Goal: Task Accomplishment & Management: Manage account settings

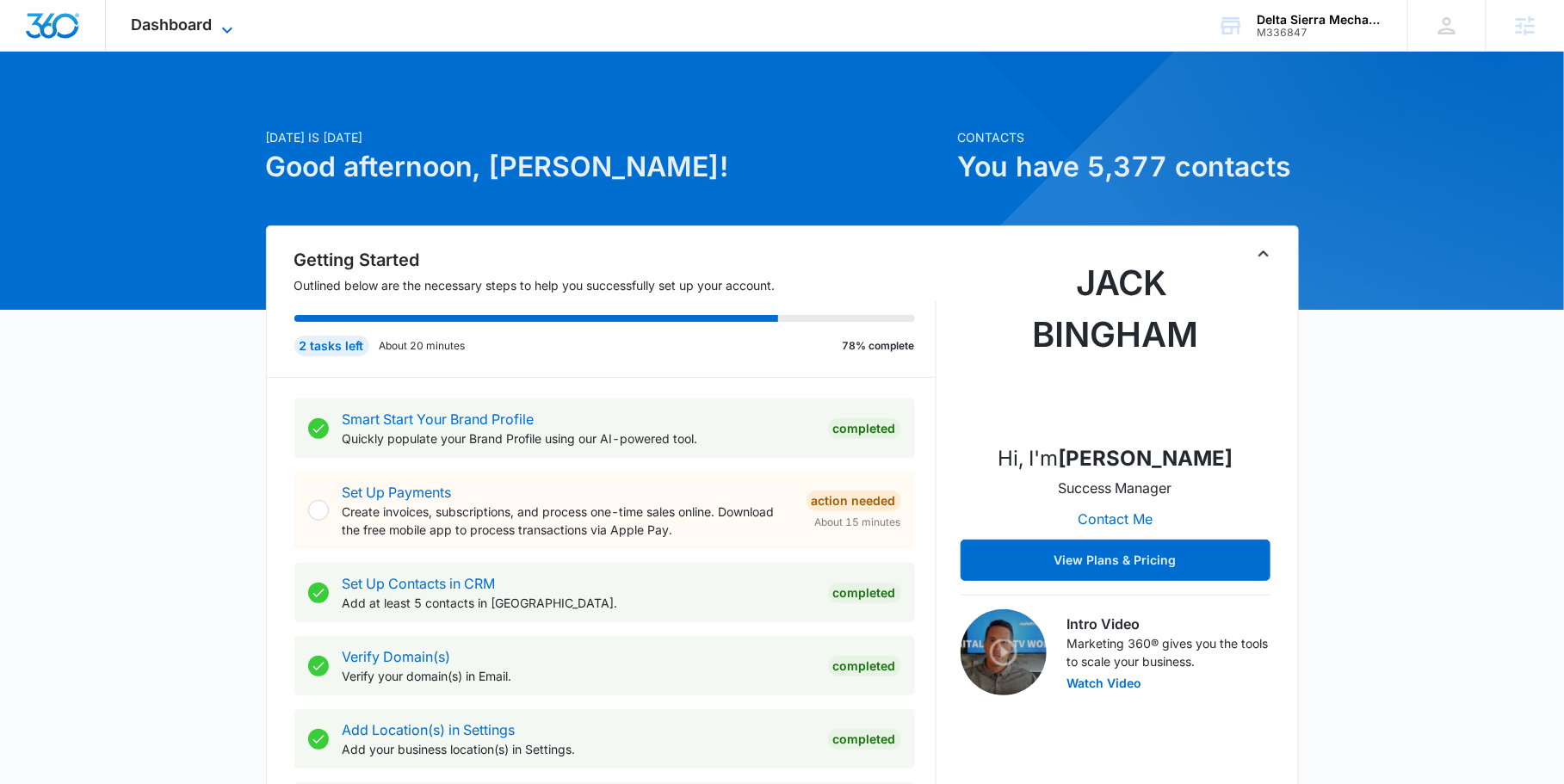
click at [229, 36] on icon at bounding box center [226, 29] width 20 height 20
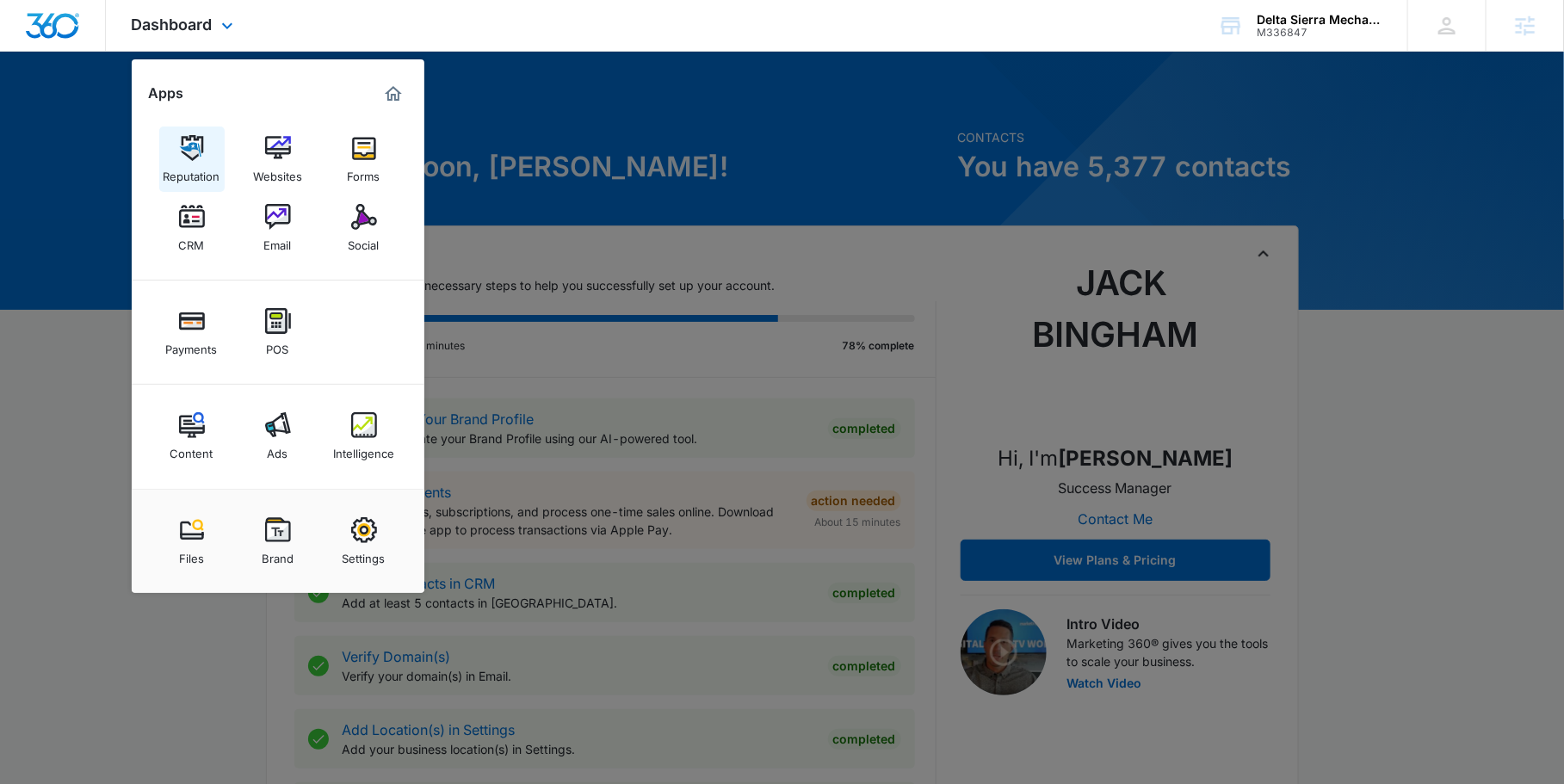
click at [202, 147] on img at bounding box center [192, 148] width 26 height 26
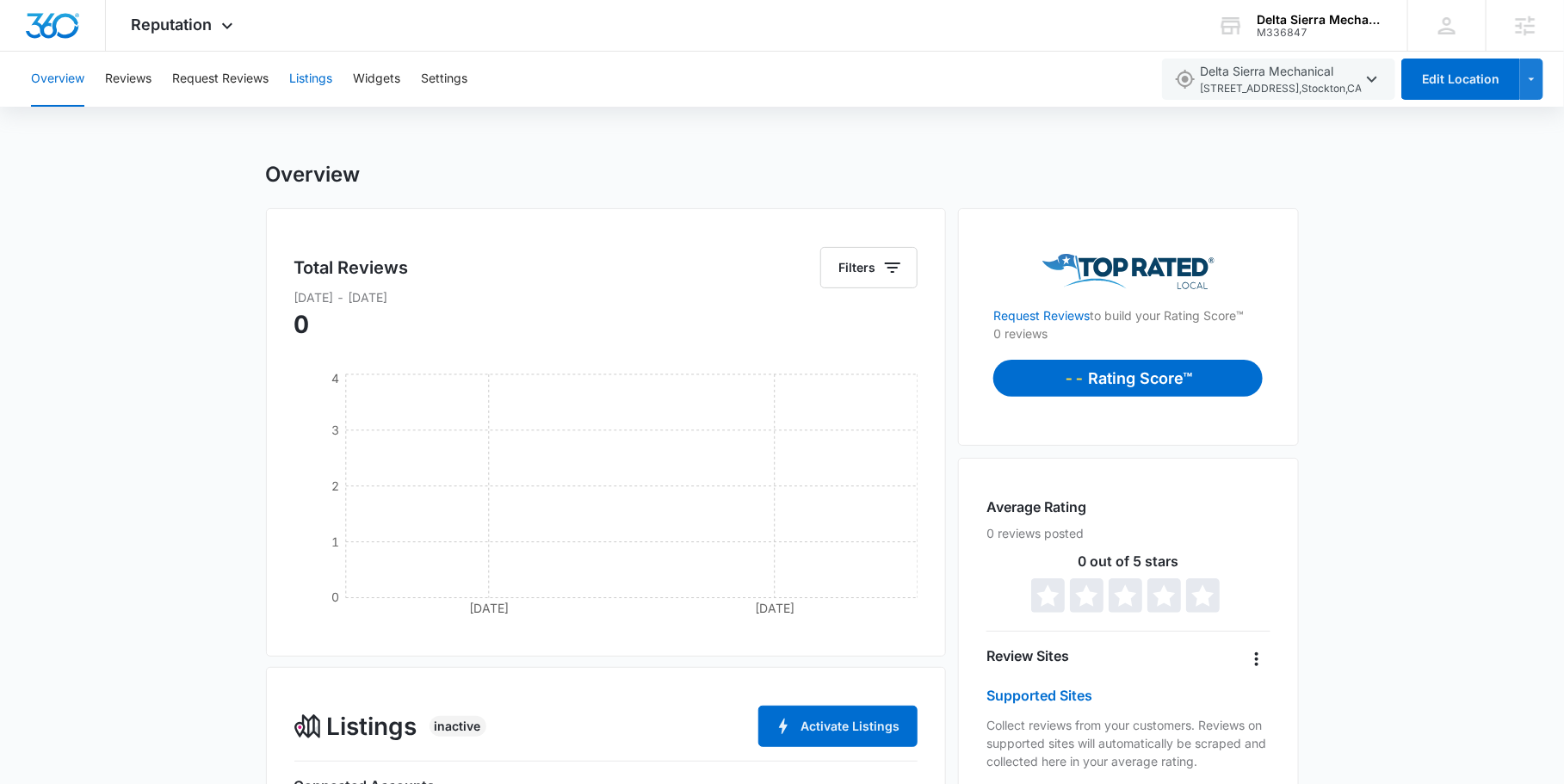
click at [310, 64] on button "Listings" at bounding box center [311, 79] width 43 height 55
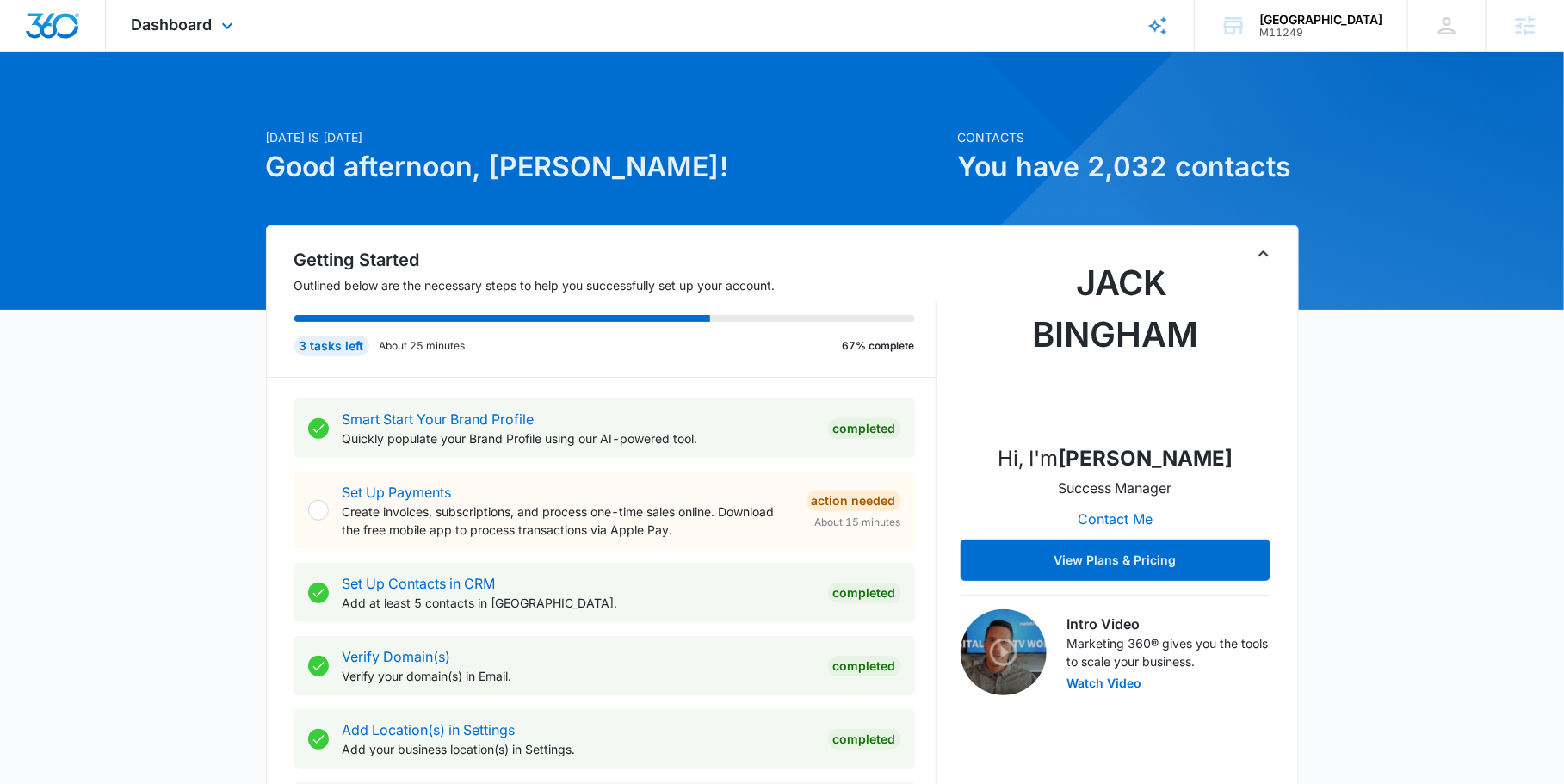
click at [242, 29] on div "Dashboard Apps Reputation Websites Forms CRM Email Social POS Content Ads Intel…" at bounding box center [184, 25] width 158 height 51
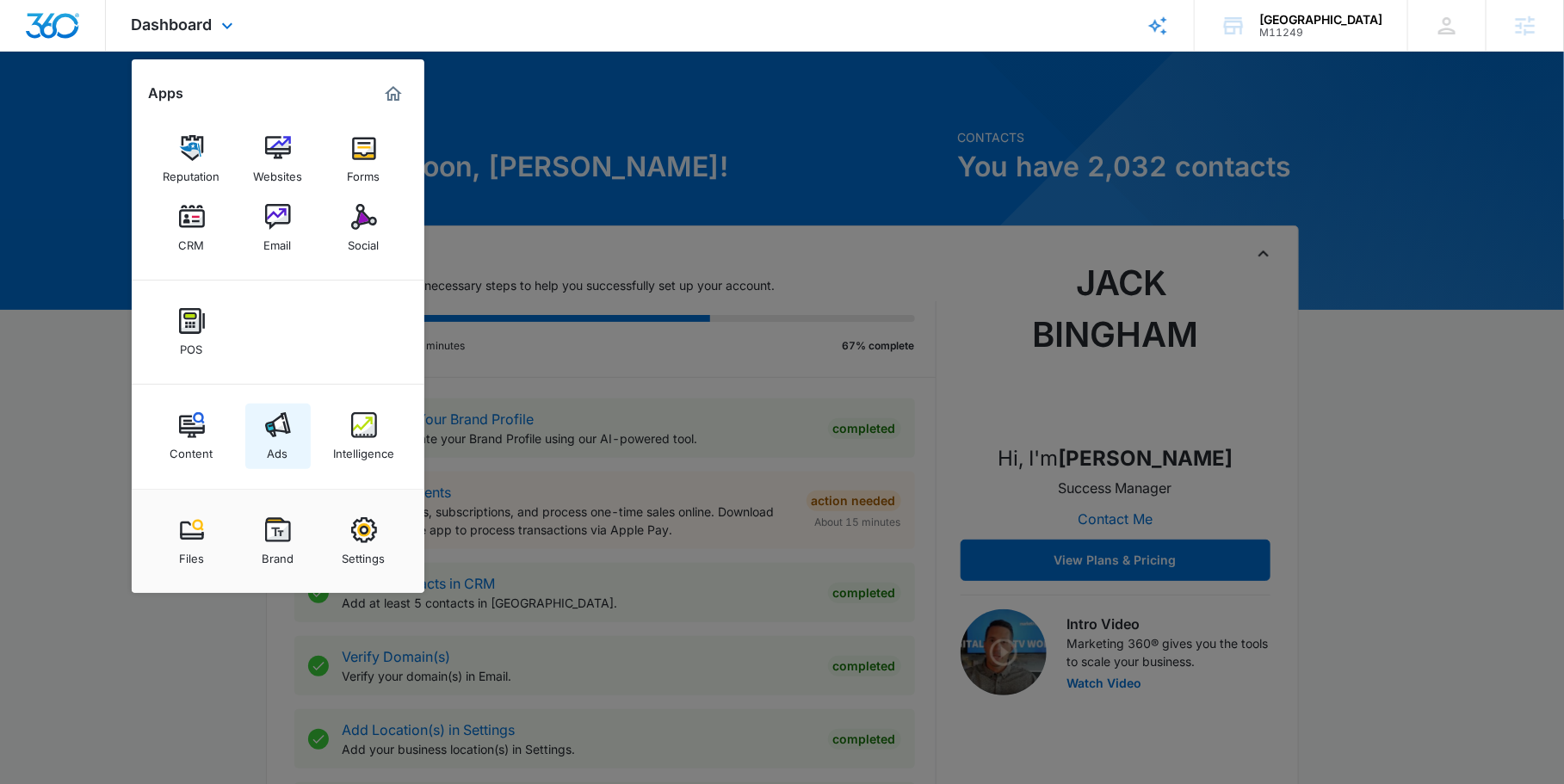
click at [281, 437] on img at bounding box center [278, 425] width 26 height 26
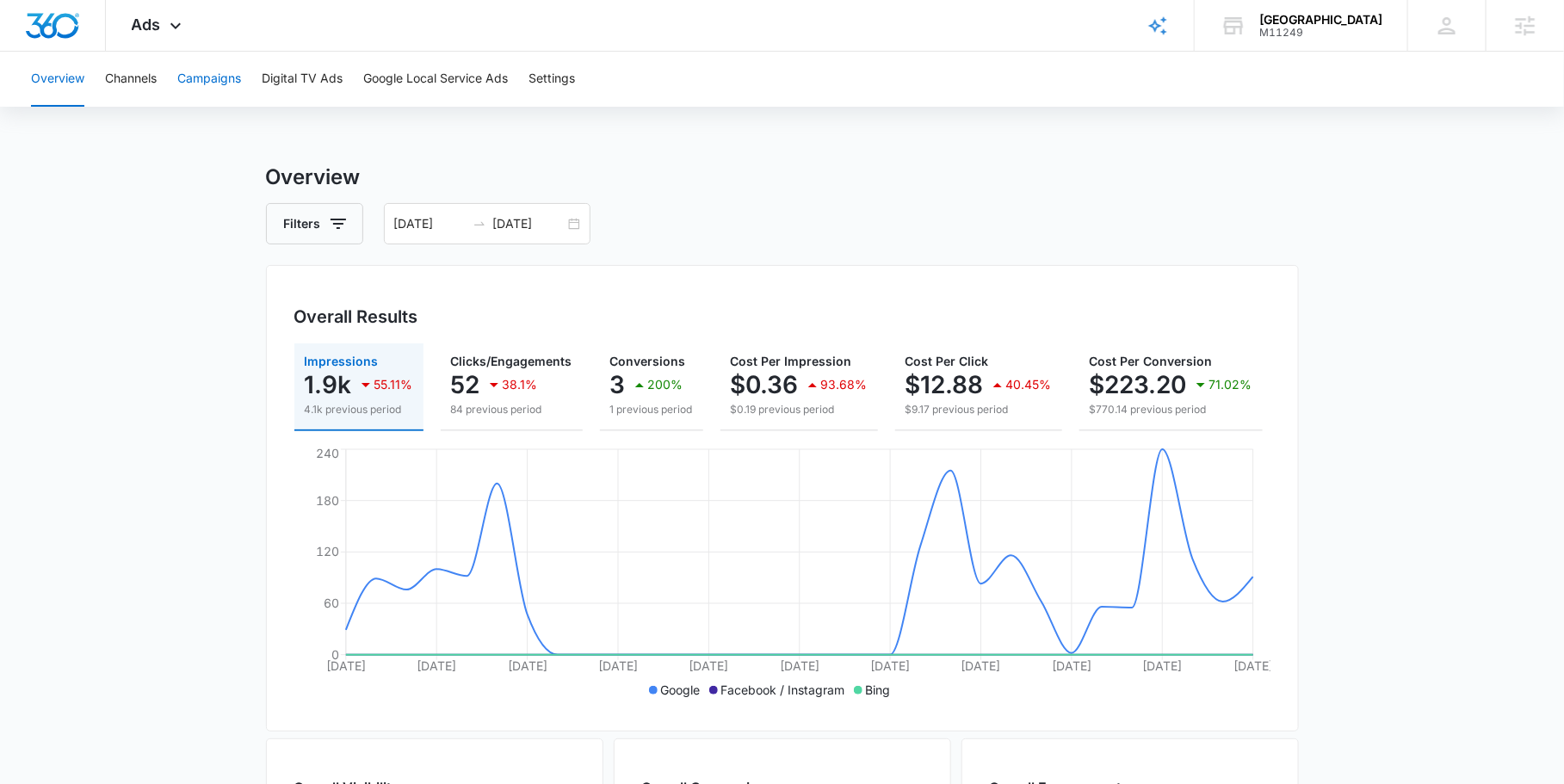
click at [217, 69] on button "Campaigns" at bounding box center [209, 79] width 63 height 55
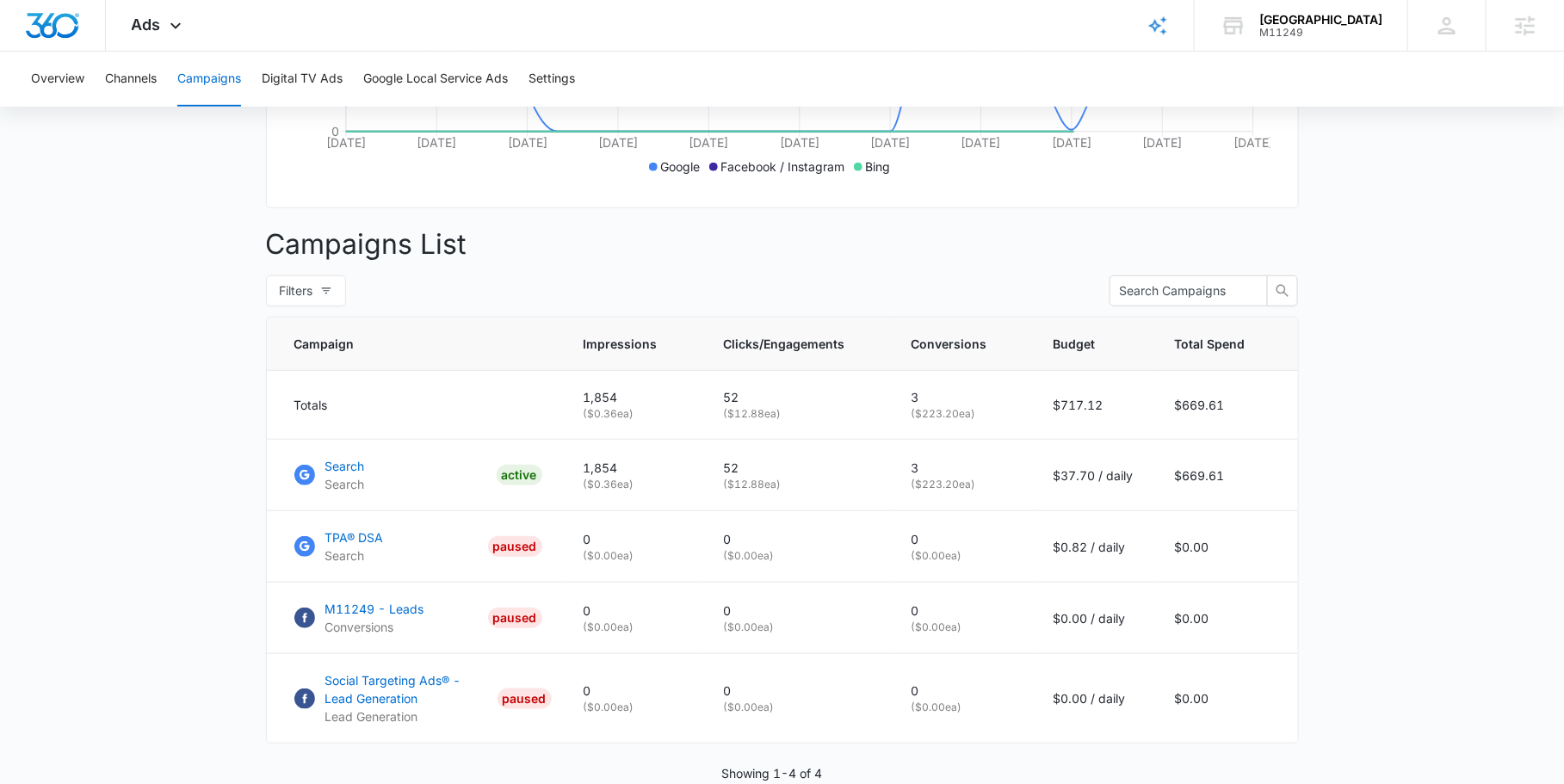
scroll to position [600, 0]
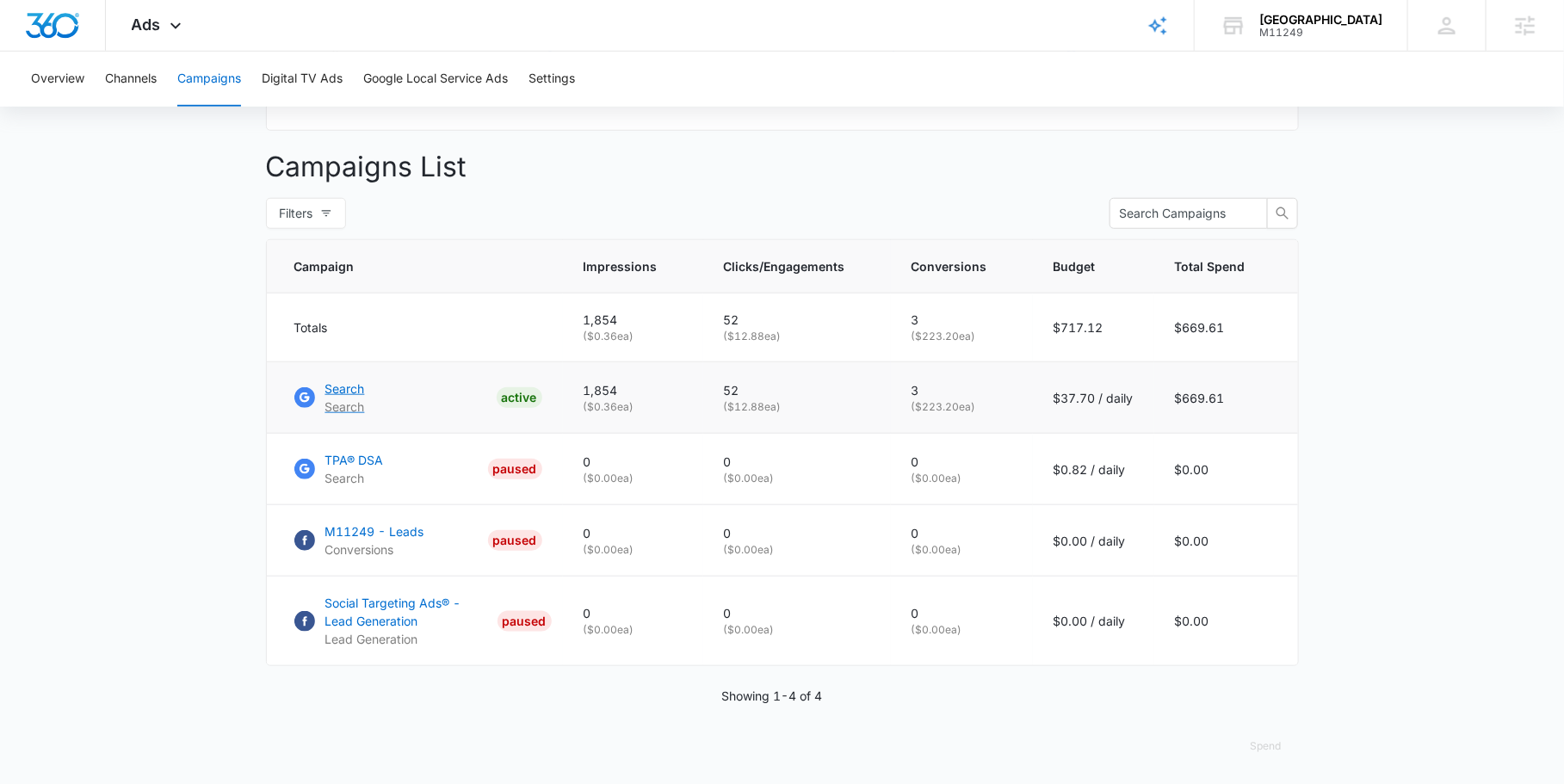
click at [339, 391] on p "Search" at bounding box center [345, 388] width 39 height 18
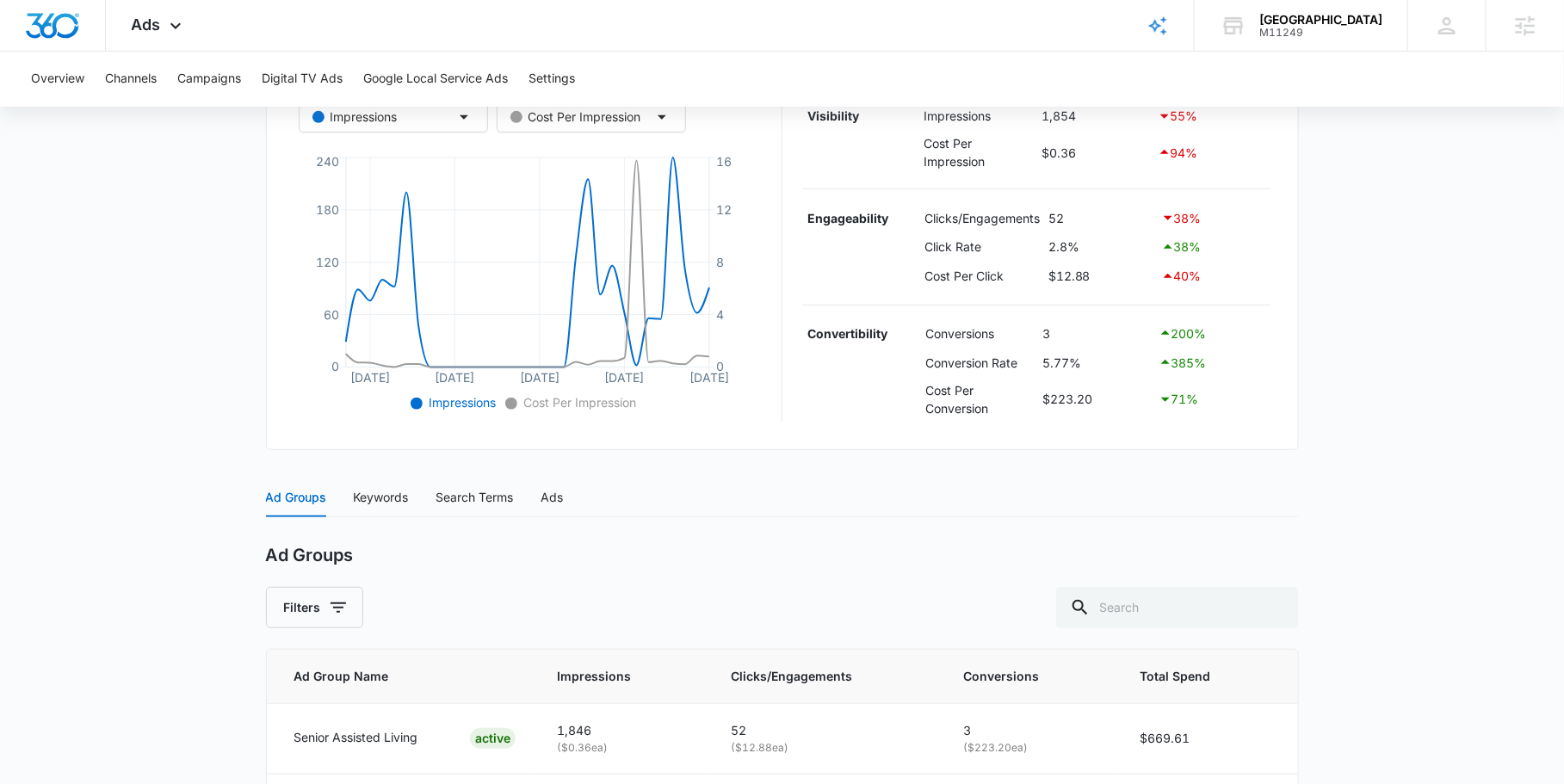
scroll to position [483, 0]
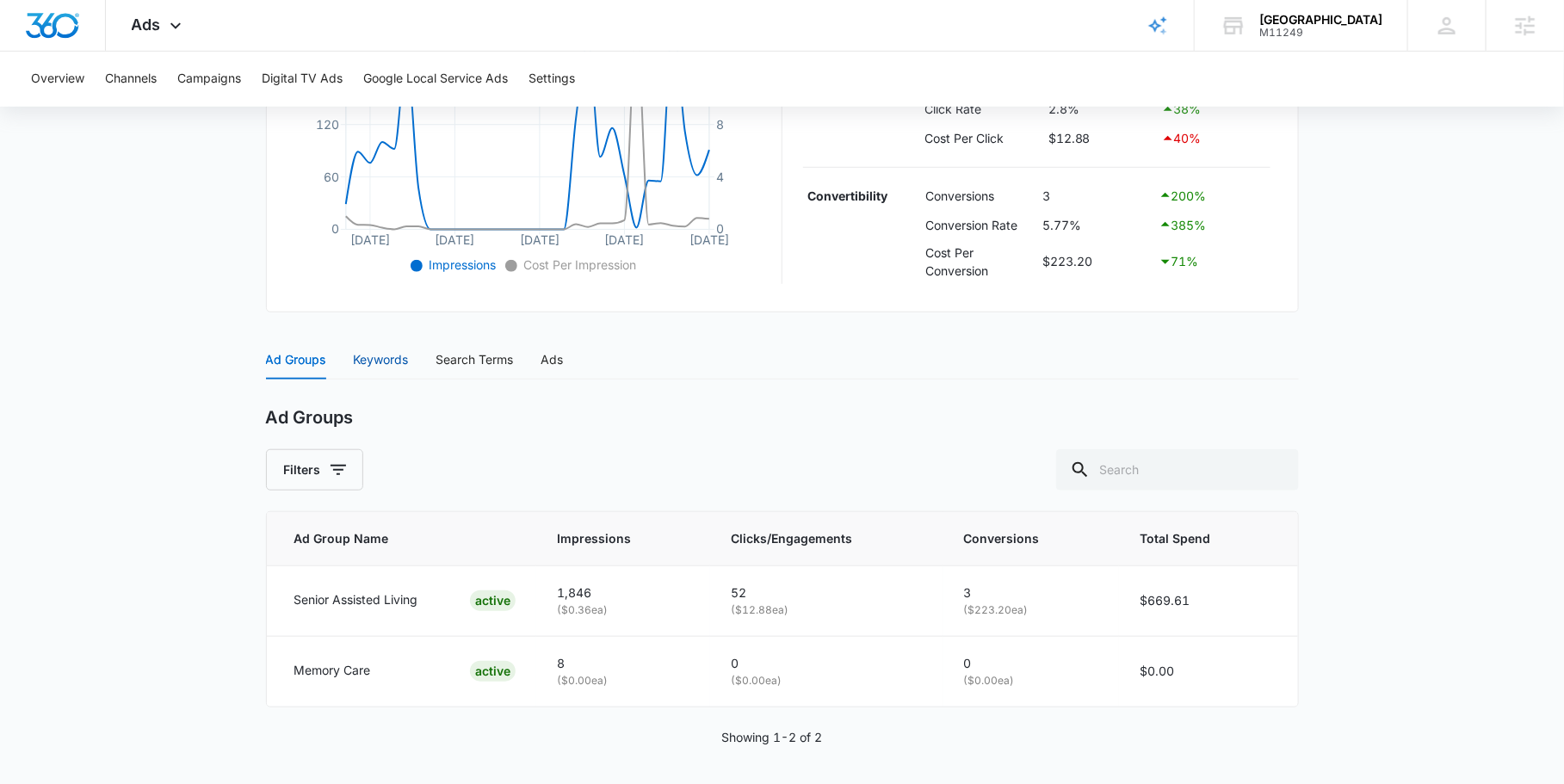
click at [394, 355] on div "Keywords" at bounding box center [381, 359] width 55 height 19
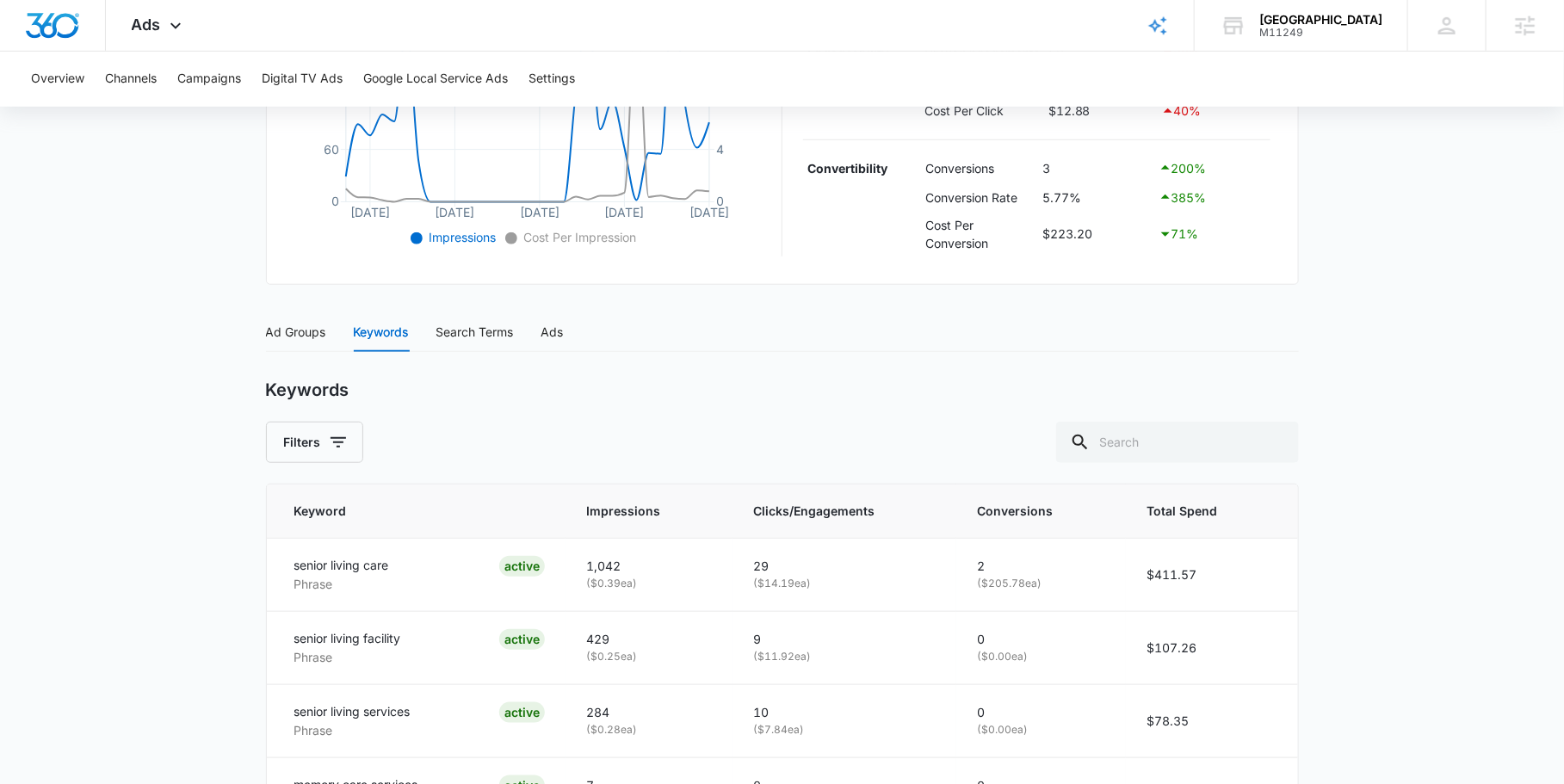
scroll to position [365, 0]
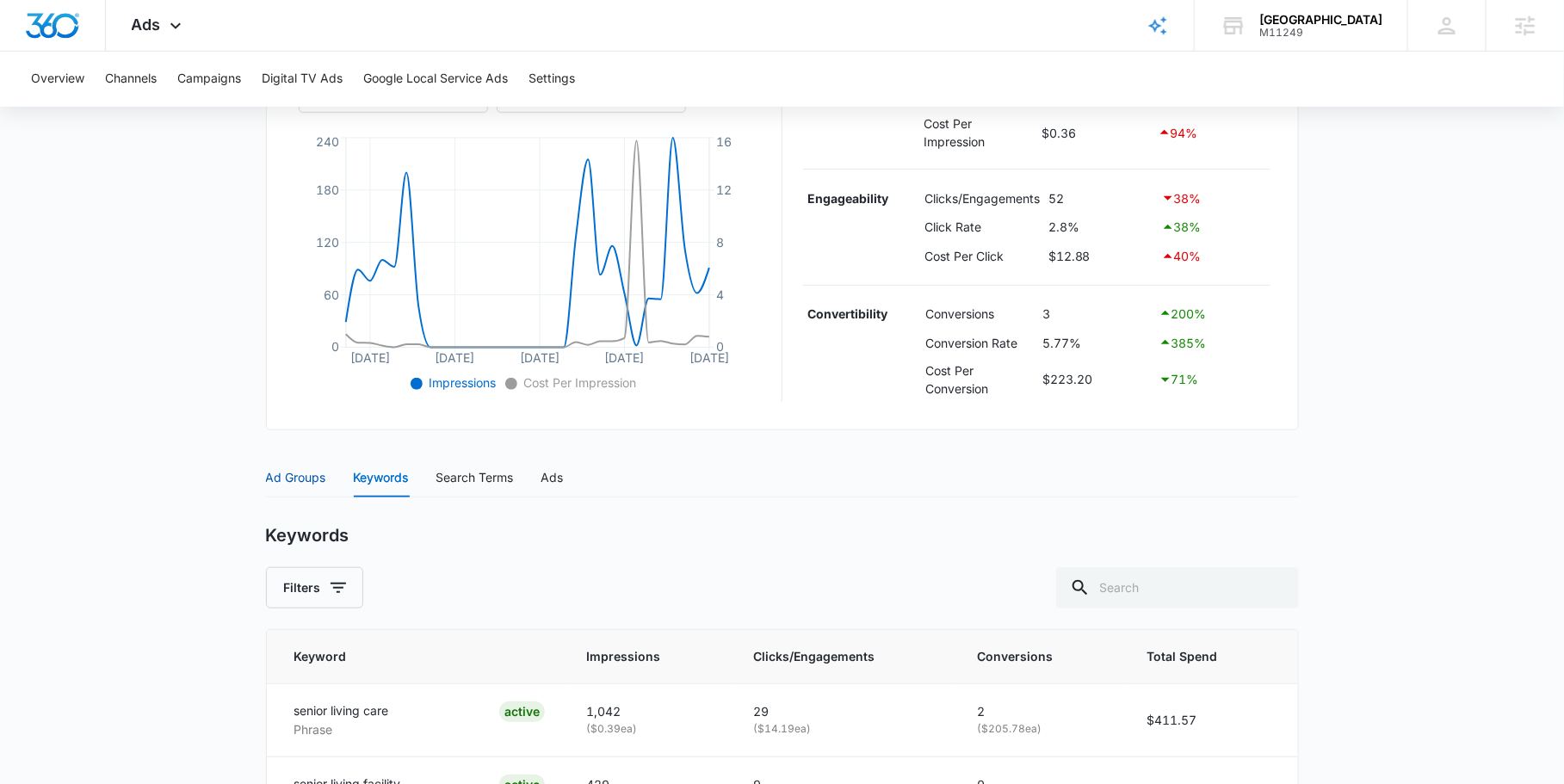
click at [293, 469] on div "Ad Groups" at bounding box center [297, 478] width 61 height 19
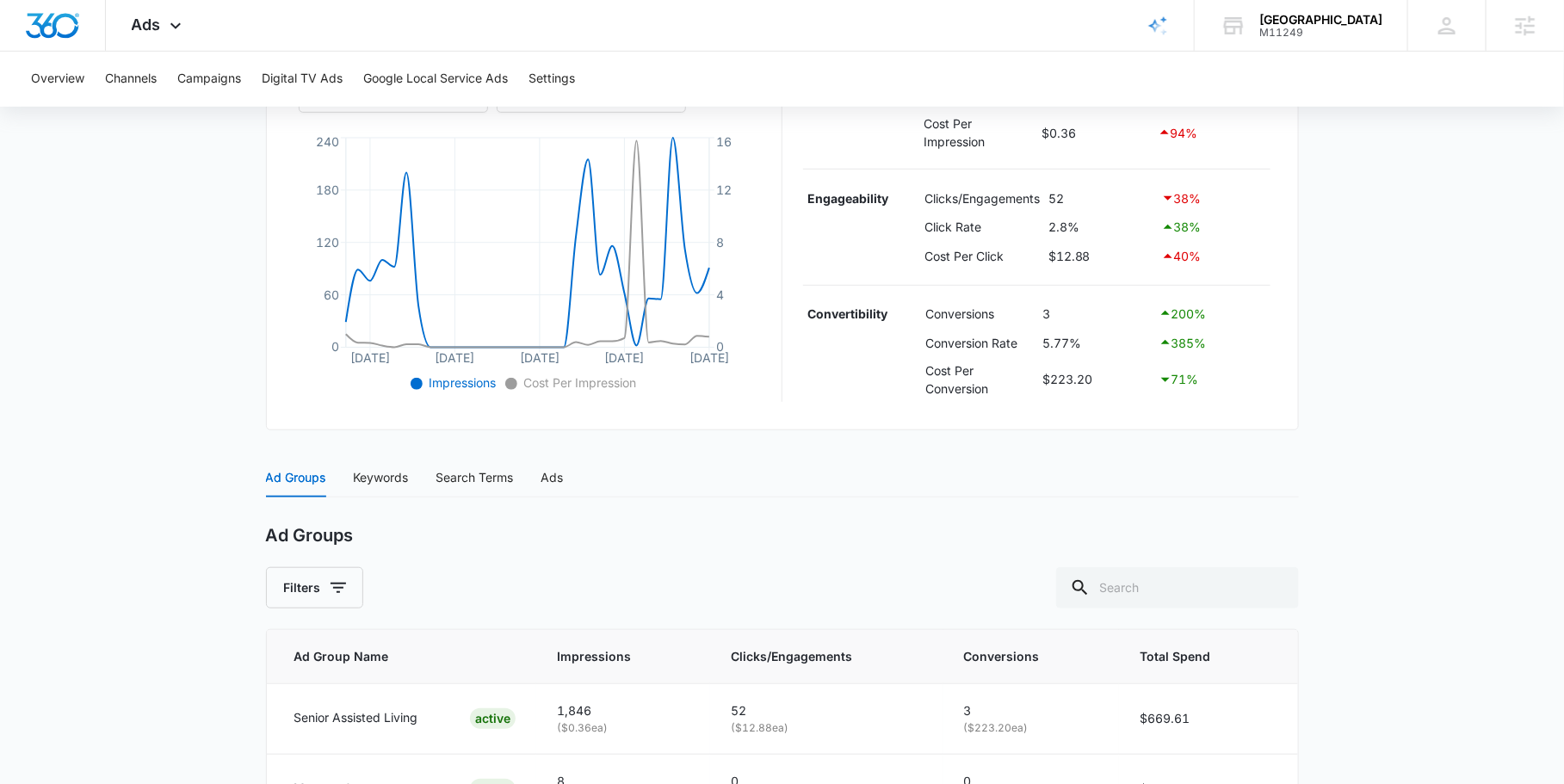
scroll to position [483, 0]
